Goal: Information Seeking & Learning: Check status

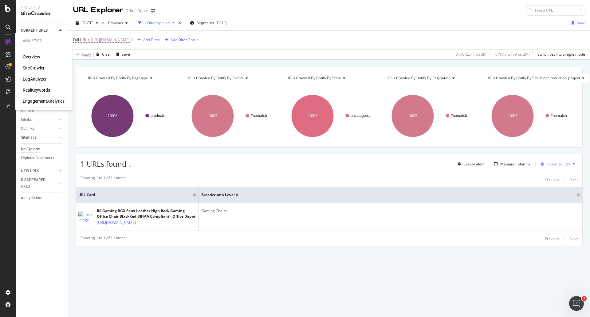
drag, startPoint x: 36, startPoint y: 77, endPoint x: 0, endPoint y: 70, distance: 36.2
click at [36, 77] on div "LogAnalyzer" at bounding box center [35, 79] width 24 height 6
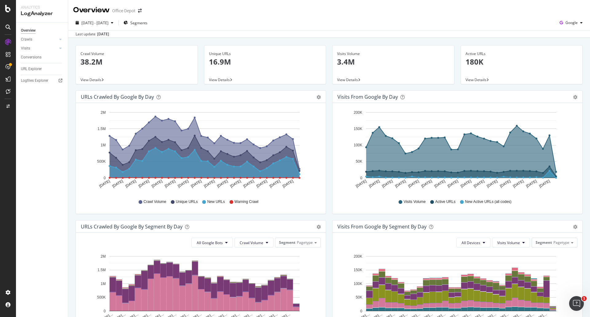
click at [138, 33] on div "Last update [DATE]" at bounding box center [329, 33] width 522 height 7
click at [31, 80] on div "Logfiles Explorer" at bounding box center [34, 80] width 27 height 6
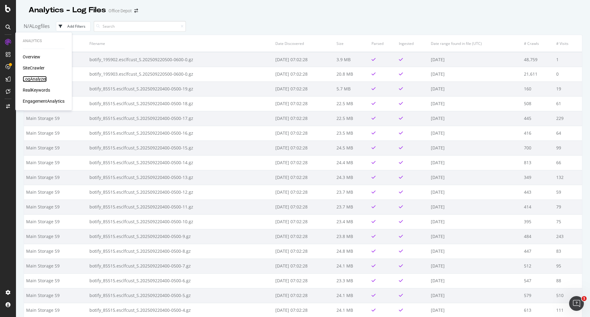
click at [41, 81] on div "LogAnalyzer" at bounding box center [35, 79] width 24 height 6
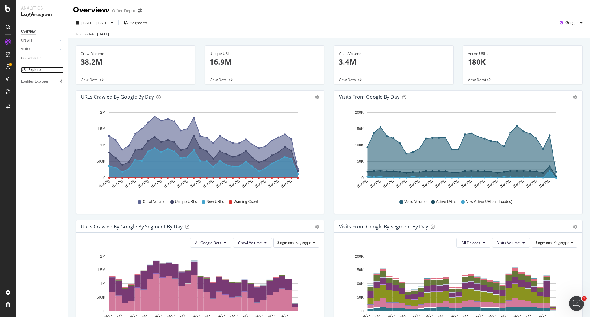
click at [37, 68] on div "URL Explorer" at bounding box center [31, 70] width 21 height 6
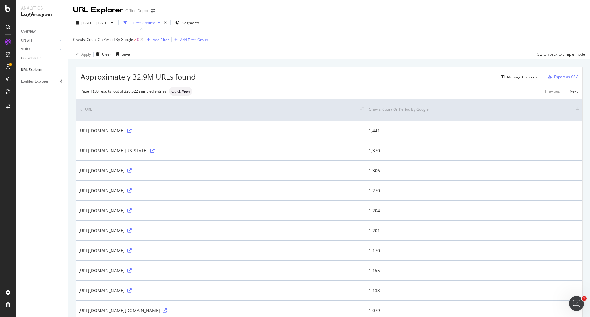
click at [160, 41] on div "Add Filter" at bounding box center [161, 39] width 16 height 5
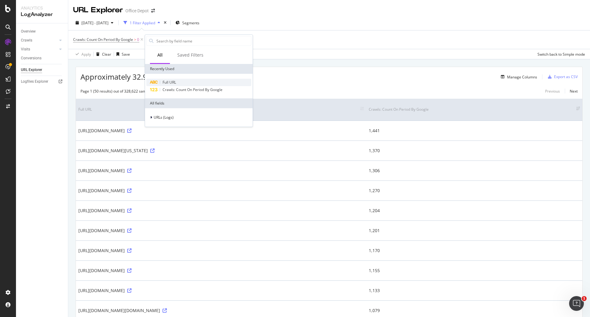
click at [175, 83] on span "Full URL" at bounding box center [169, 82] width 14 height 5
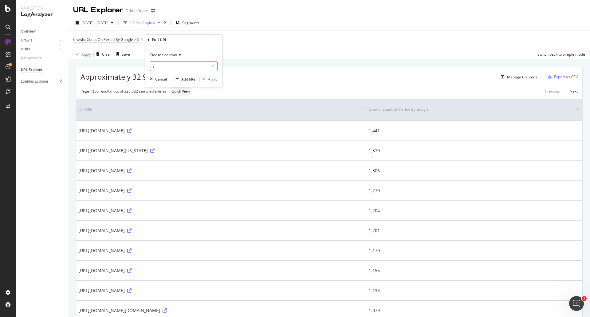
click at [182, 68] on input "?" at bounding box center [179, 66] width 58 height 10
click at [182, 67] on input "?" at bounding box center [179, 66] width 58 height 10
paste input "N-4367"
type input "N-4367"
click at [174, 53] on span "Doesn't contain" at bounding box center [163, 54] width 27 height 5
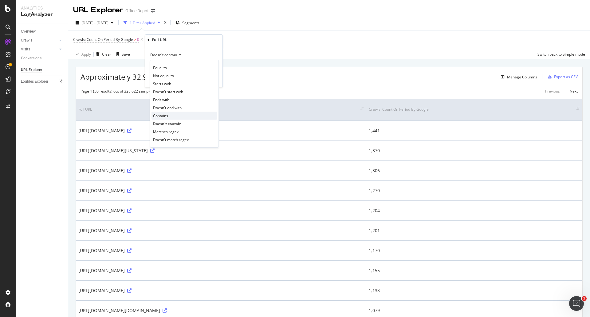
click at [180, 114] on div "Contains" at bounding box center [184, 116] width 66 height 8
click at [215, 80] on div "Apply" at bounding box center [213, 78] width 10 height 5
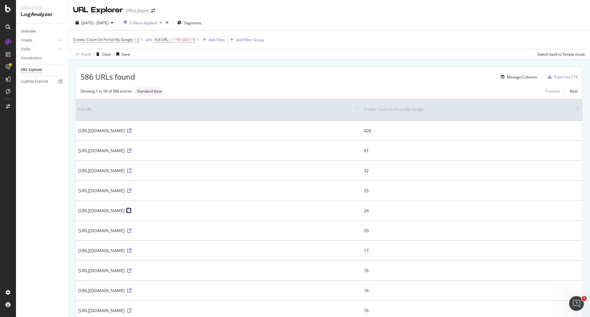
click at [131, 210] on icon at bounding box center [129, 210] width 4 height 4
click at [175, 40] on span "^.*N-4367.*$" at bounding box center [183, 39] width 23 height 9
click at [176, 53] on icon at bounding box center [177, 54] width 4 height 4
click at [108, 23] on span "2025 Aug. 24th - Sep. 22nd" at bounding box center [94, 22] width 27 height 5
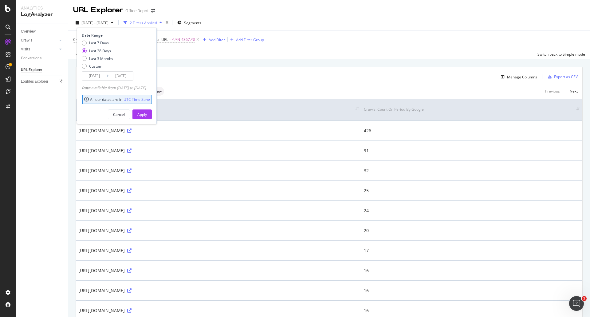
click at [99, 78] on input "[DATE]" at bounding box center [94, 76] width 25 height 9
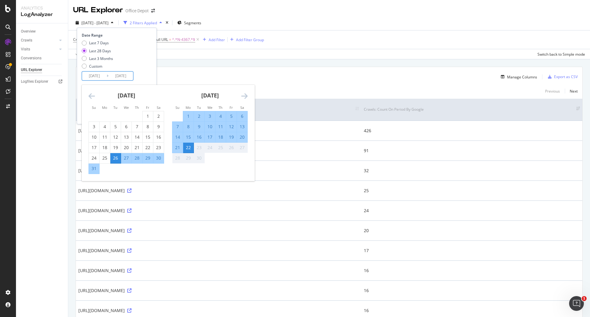
click at [91, 97] on icon "Move backward to switch to the previous month." at bounding box center [91, 95] width 6 height 7
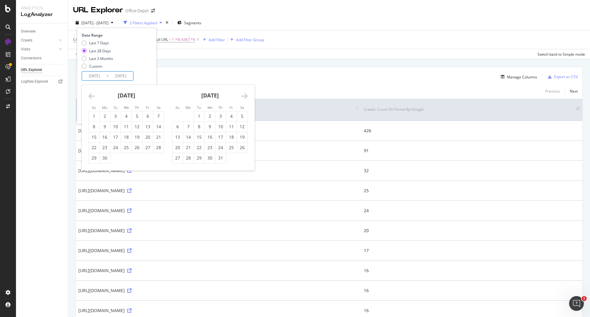
click at [91, 97] on icon "Move backward to switch to the previous month." at bounding box center [91, 95] width 6 height 7
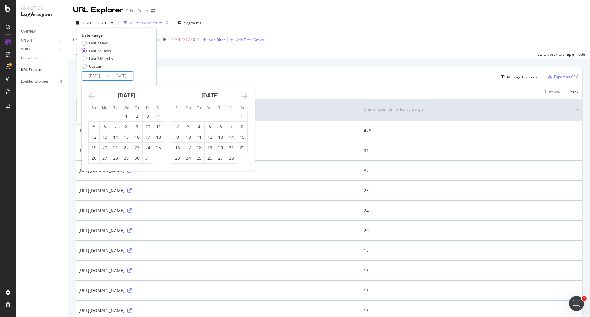
click at [91, 97] on icon "Move backward to switch to the previous month." at bounding box center [91, 95] width 6 height 7
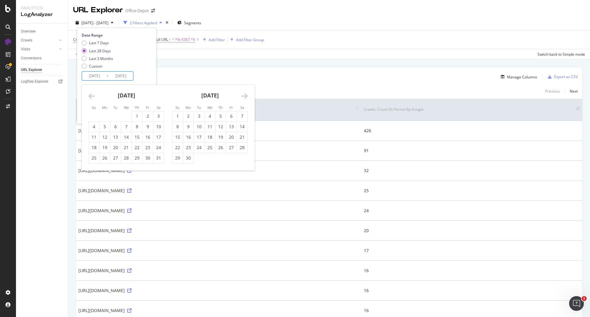
click at [91, 97] on icon "Move backward to switch to the previous month." at bounding box center [91, 95] width 6 height 7
click at [245, 98] on icon "Move forward to switch to the next month." at bounding box center [244, 95] width 6 height 7
click at [108, 158] on div "26" at bounding box center [105, 158] width 10 height 6
type input "[DATE]"
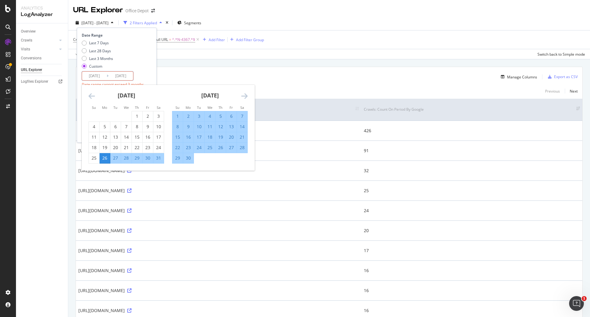
click at [178, 147] on div "22" at bounding box center [177, 147] width 10 height 6
type input "[DATE]"
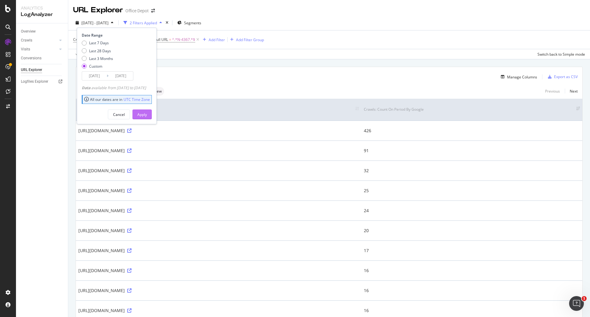
click at [152, 115] on button "Apply" at bounding box center [141, 114] width 19 height 10
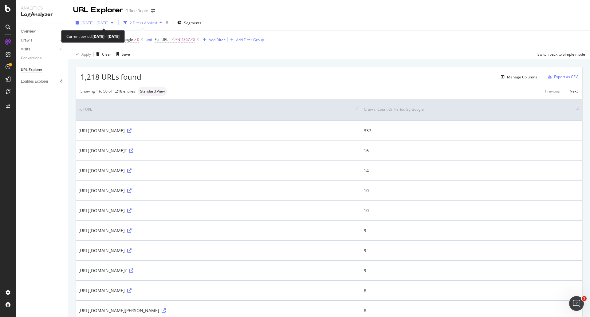
click at [116, 25] on div "[DATE] - [DATE]" at bounding box center [94, 22] width 43 height 9
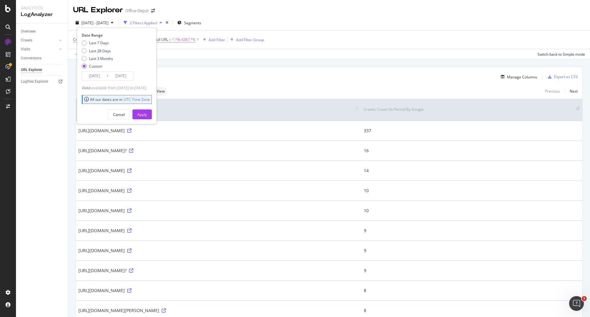
click at [116, 25] on div "[DATE] - [DATE]" at bounding box center [94, 22] width 43 height 9
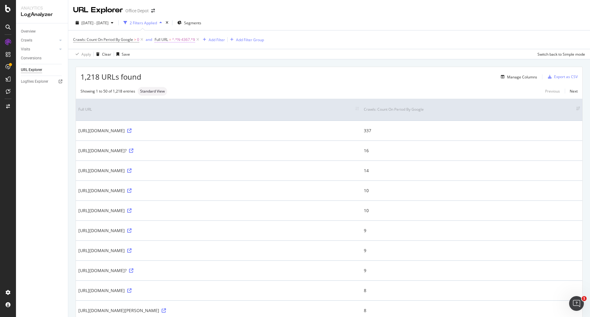
click at [159, 40] on span "Full URL" at bounding box center [162, 39] width 14 height 5
click at [354, 25] on div "2024 Aug. 26th - Sep. 22nd 2 Filters Applied Segments" at bounding box center [329, 24] width 522 height 12
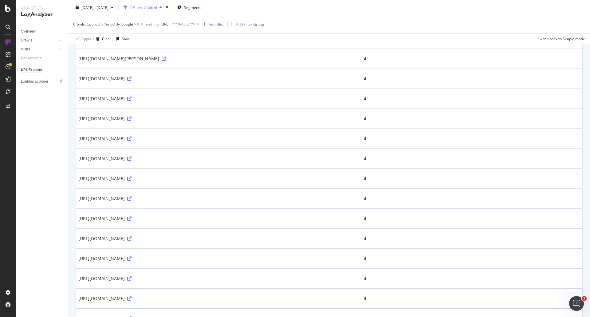
scroll to position [845, 0]
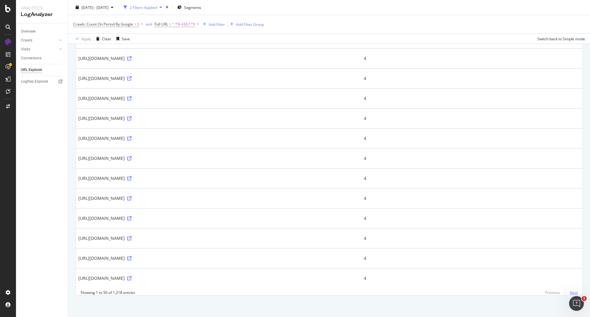
click at [572, 290] on link "Next" at bounding box center [571, 292] width 13 height 9
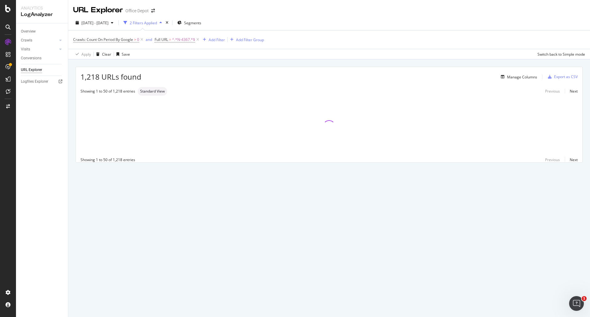
scroll to position [0, 0]
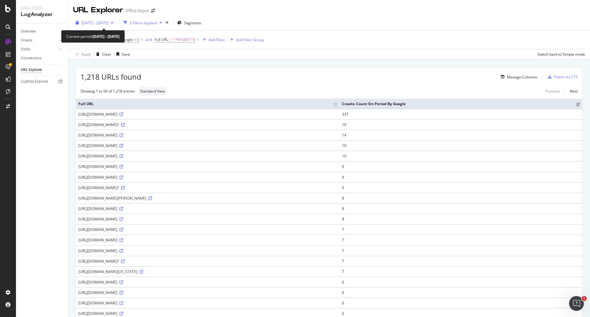
click at [108, 20] on span "[DATE] - [DATE]" at bounding box center [94, 22] width 27 height 5
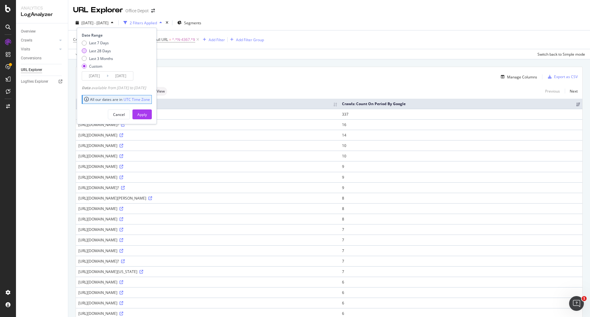
click at [103, 51] on div "Last 28 Days" at bounding box center [100, 50] width 22 height 5
type input "[DATE]"
click at [147, 113] on div "Apply" at bounding box center [142, 114] width 10 height 5
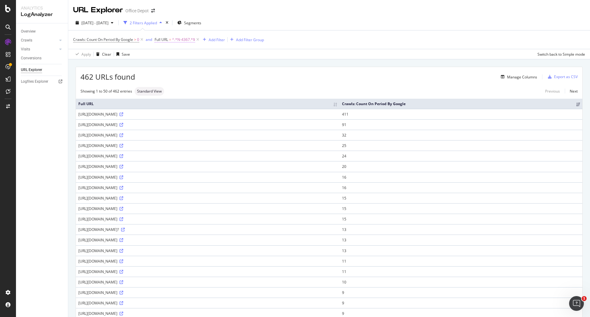
click at [177, 38] on span "^.*N-4367.*$" at bounding box center [183, 39] width 23 height 9
click at [293, 22] on div "[DATE] - [DATE] 2 Filters Applied Segments" at bounding box center [329, 24] width 522 height 12
